Goal: Information Seeking & Learning: Learn about a topic

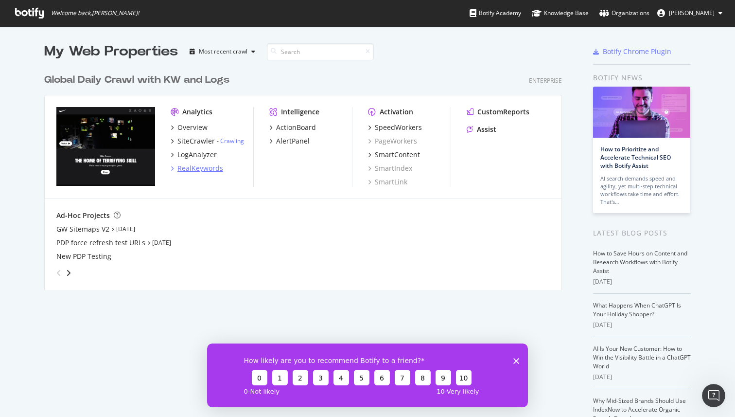
click at [190, 171] on div "RealKeywords" at bounding box center [200, 168] width 46 height 10
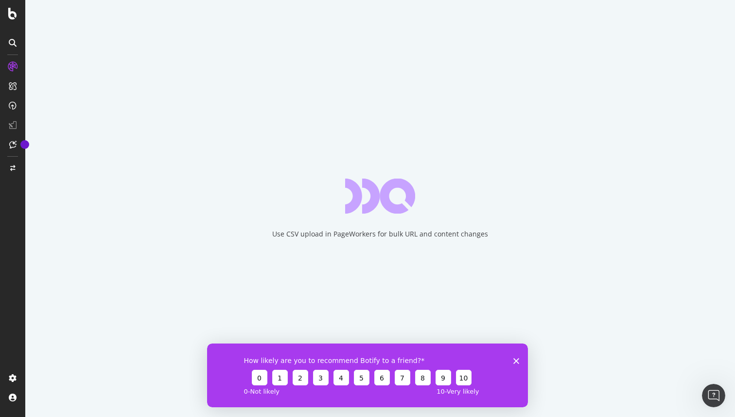
drag, startPoint x: 517, startPoint y: 362, endPoint x: 516, endPoint y: 354, distance: 7.4
click at [516, 362] on icon "Close survey" at bounding box center [516, 360] width 6 height 6
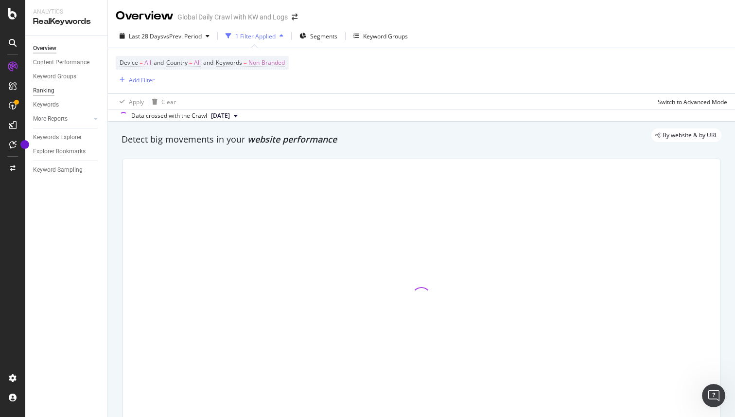
click at [51, 91] on div "Ranking" at bounding box center [43, 91] width 21 height 10
